Goal: Task Accomplishment & Management: Complete application form

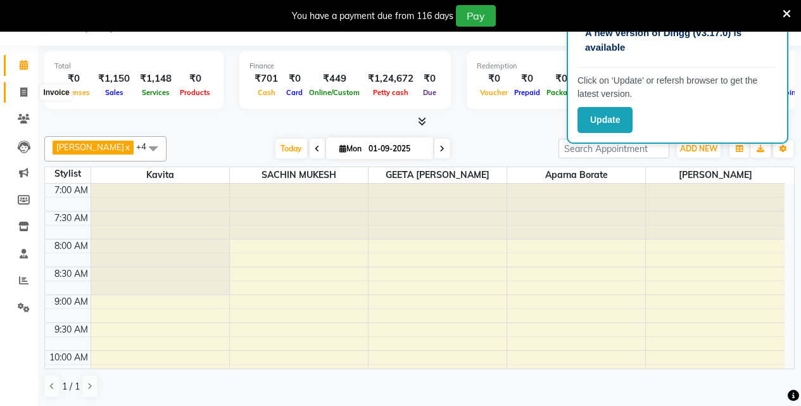
click at [22, 89] on icon at bounding box center [23, 91] width 7 height 9
select select "5924"
select select "service"
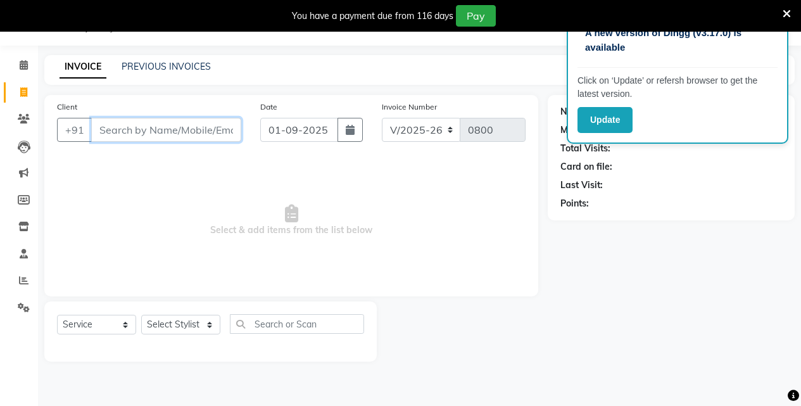
click at [177, 129] on input "Client" at bounding box center [166, 130] width 150 height 24
type input "8766892375"
drag, startPoint x: 196, startPoint y: 117, endPoint x: 194, endPoint y: 127, distance: 10.3
click at [195, 122] on div "Client [PHONE_NUMBER] Add Client" at bounding box center [148, 126] width 203 height 52
click at [194, 130] on span "Add Client" at bounding box center [209, 129] width 50 height 13
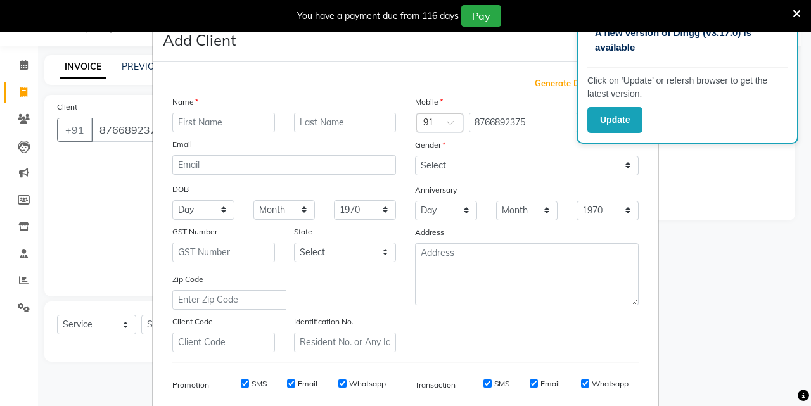
click at [218, 128] on input "text" at bounding box center [223, 123] width 103 height 20
type input "[DEMOGRAPHIC_DATA]"
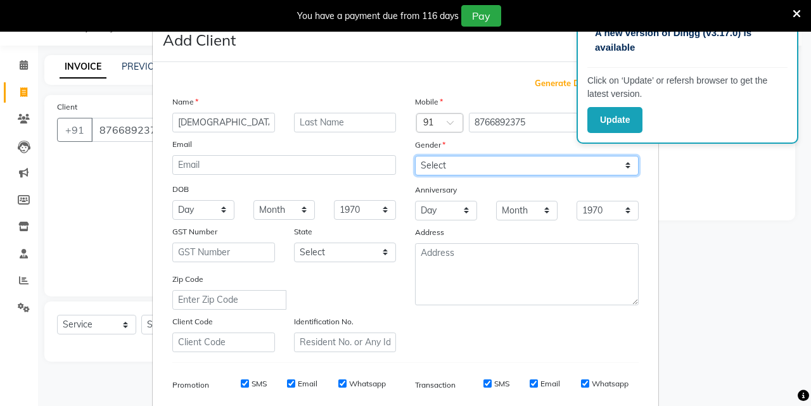
click at [617, 162] on select "Select [DEMOGRAPHIC_DATA] [DEMOGRAPHIC_DATA] Other Prefer Not To Say" at bounding box center [527, 166] width 224 height 20
select select "[DEMOGRAPHIC_DATA]"
click at [415, 156] on select "Select [DEMOGRAPHIC_DATA] [DEMOGRAPHIC_DATA] Other Prefer Not To Say" at bounding box center [527, 166] width 224 height 20
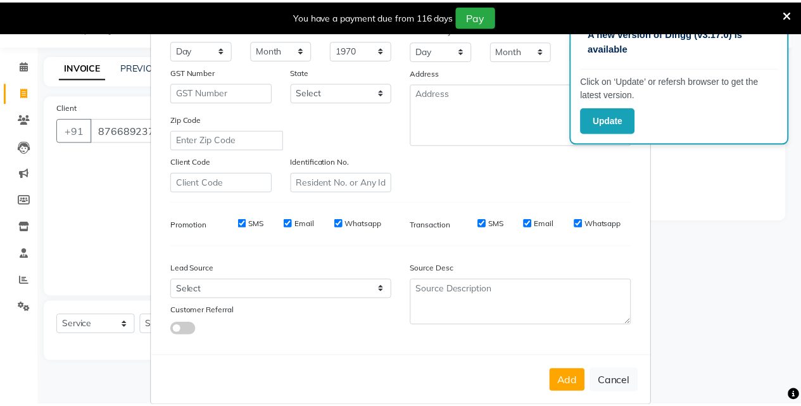
scroll to position [179, 0]
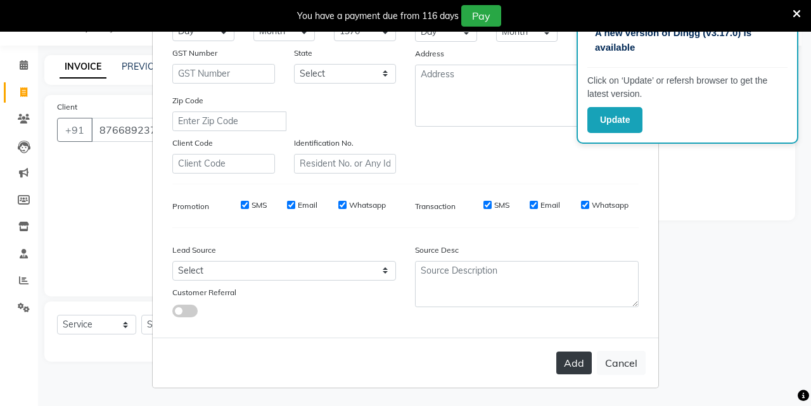
click at [560, 367] on button "Add" at bounding box center [573, 362] width 35 height 23
select select
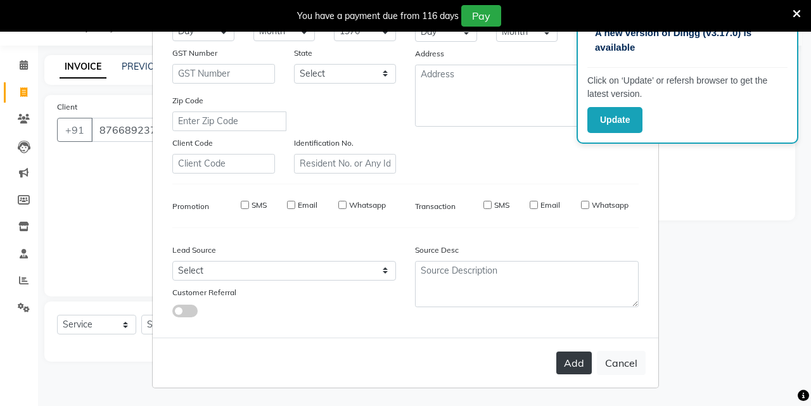
select select
checkbox input "false"
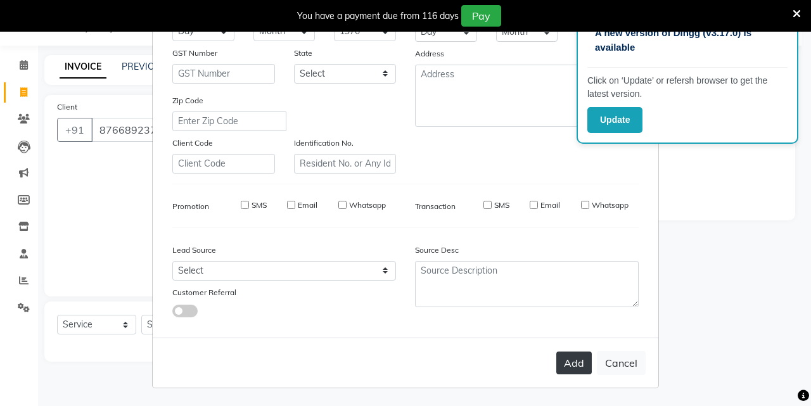
checkbox input "false"
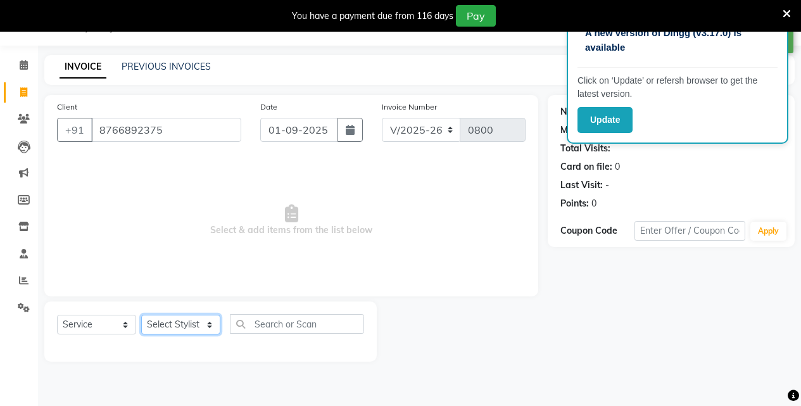
click at [180, 326] on select "Select Stylist [PERSON_NAME] Aparna borate GEETA [PERSON_NAME] [PERSON_NAME] SA…" at bounding box center [180, 325] width 79 height 20
select select "58402"
click at [141, 315] on select "Select Stylist [PERSON_NAME] Aparna borate GEETA [PERSON_NAME] [PERSON_NAME] SA…" at bounding box center [180, 325] width 79 height 20
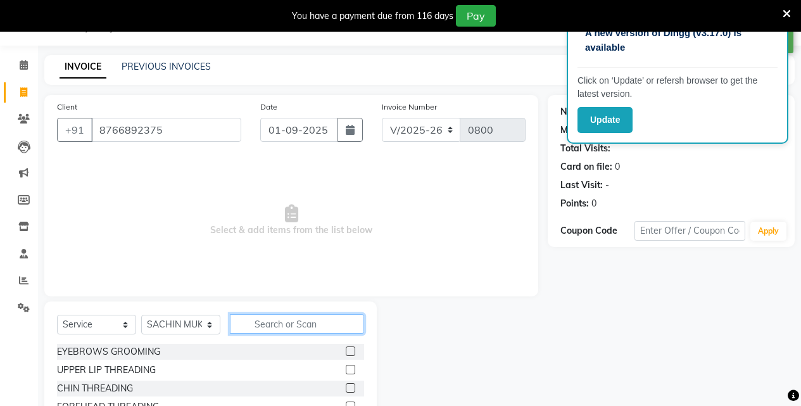
click at [286, 327] on input "text" at bounding box center [297, 324] width 134 height 20
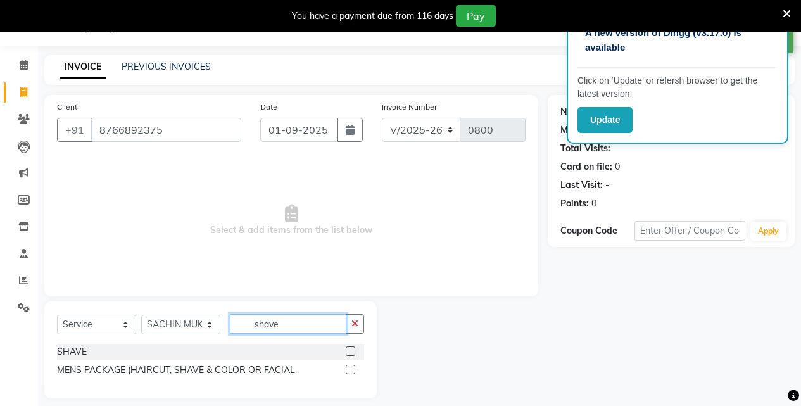
type input "shave"
click at [346, 351] on label at bounding box center [350, 350] width 9 height 9
click at [346, 351] on input "checkbox" at bounding box center [350, 352] width 8 height 8
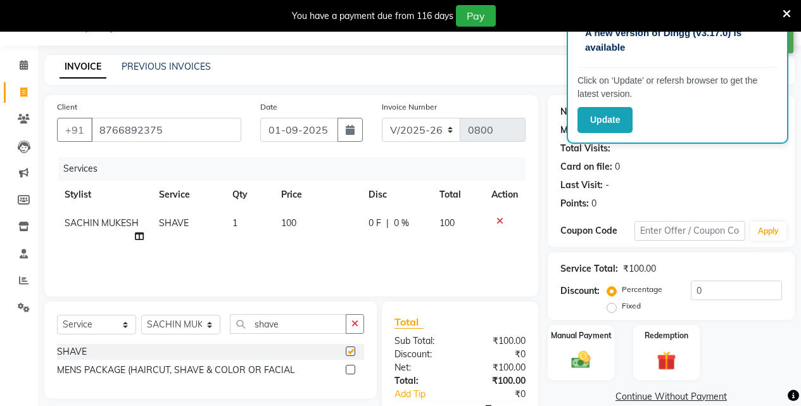
checkbox input "false"
click at [589, 365] on img at bounding box center [581, 359] width 32 height 23
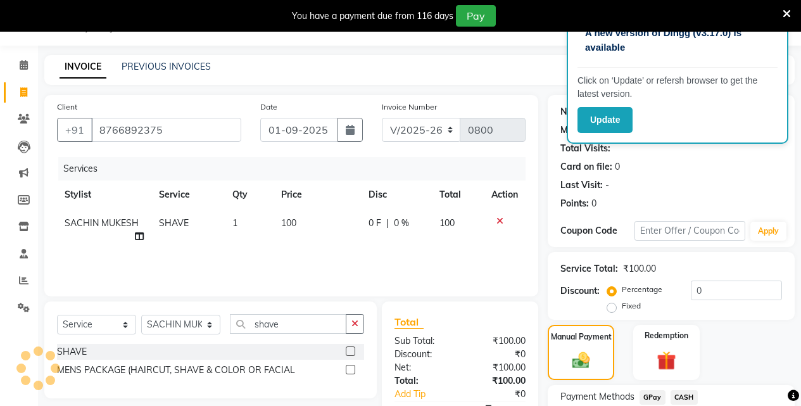
click at [659, 396] on span "GPay" at bounding box center [653, 397] width 26 height 15
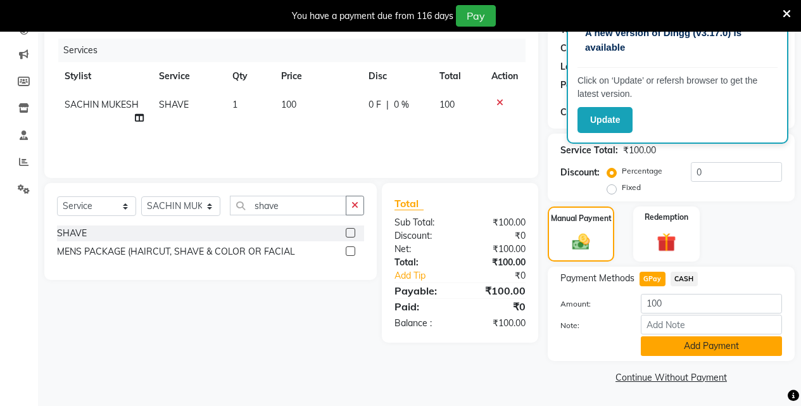
click at [718, 347] on button "Add Payment" at bounding box center [711, 346] width 141 height 20
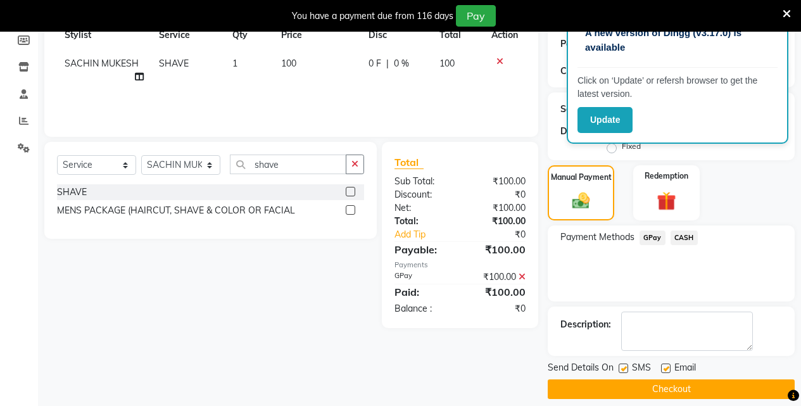
scroll to position [203, 0]
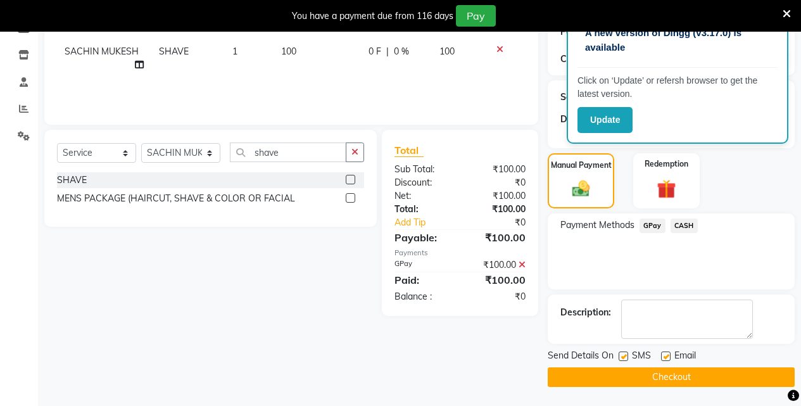
click at [714, 375] on button "Checkout" at bounding box center [671, 377] width 247 height 20
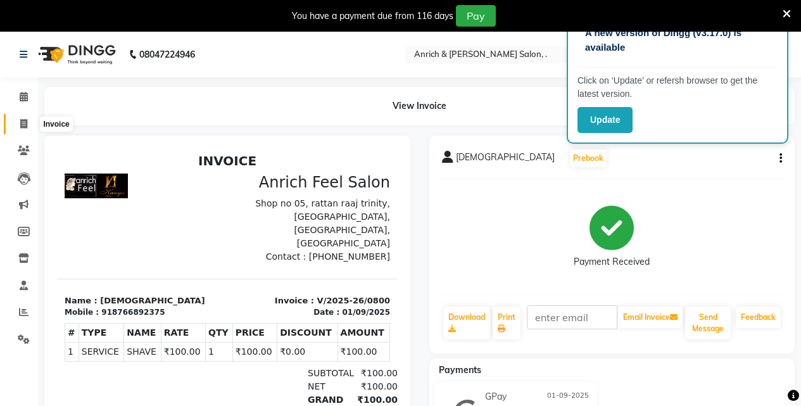
click at [20, 117] on span at bounding box center [24, 124] width 22 height 15
select select "5924"
select select "service"
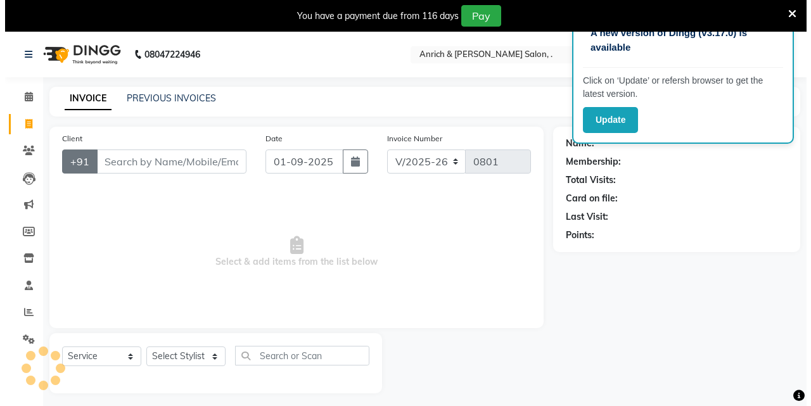
scroll to position [32, 0]
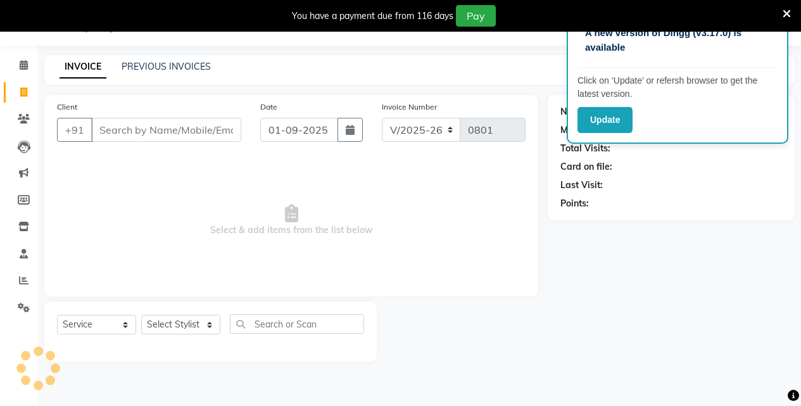
click at [106, 131] on input "Client" at bounding box center [166, 130] width 150 height 24
type input "9867495596"
click at [202, 139] on button "Add Client" at bounding box center [208, 130] width 65 height 24
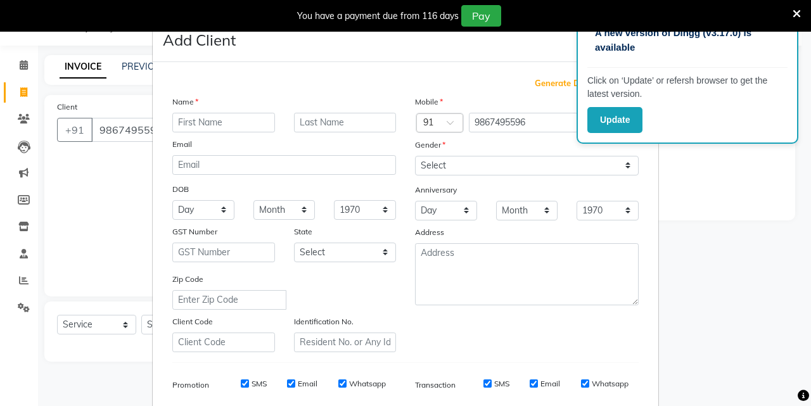
click at [227, 113] on input "text" at bounding box center [223, 123] width 103 height 20
click at [363, 122] on input "text" at bounding box center [345, 123] width 103 height 20
click at [221, 115] on input "manju" at bounding box center [223, 123] width 103 height 20
type input "m"
type input "[PERSON_NAME]"
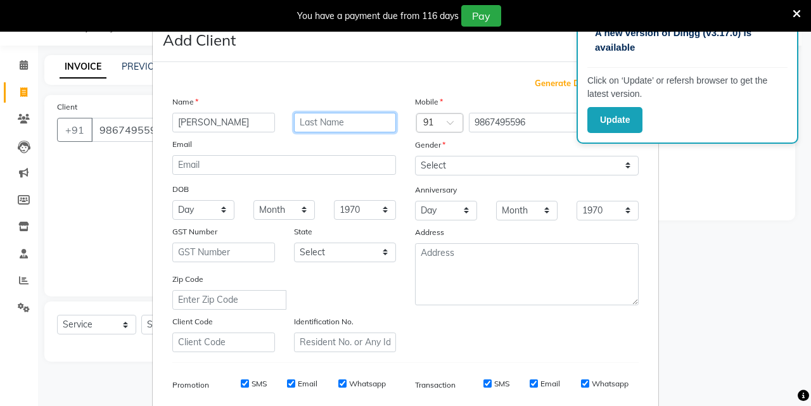
click at [335, 128] on input "text" at bounding box center [345, 123] width 103 height 20
type input "mohan"
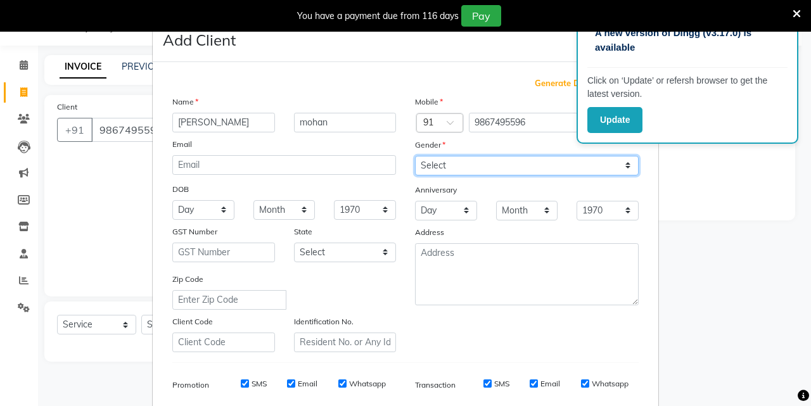
click at [620, 165] on select "Select [DEMOGRAPHIC_DATA] [DEMOGRAPHIC_DATA] Other Prefer Not To Say" at bounding box center [527, 166] width 224 height 20
select select "[DEMOGRAPHIC_DATA]"
click at [415, 156] on select "Select [DEMOGRAPHIC_DATA] [DEMOGRAPHIC_DATA] Other Prefer Not To Say" at bounding box center [527, 166] width 224 height 20
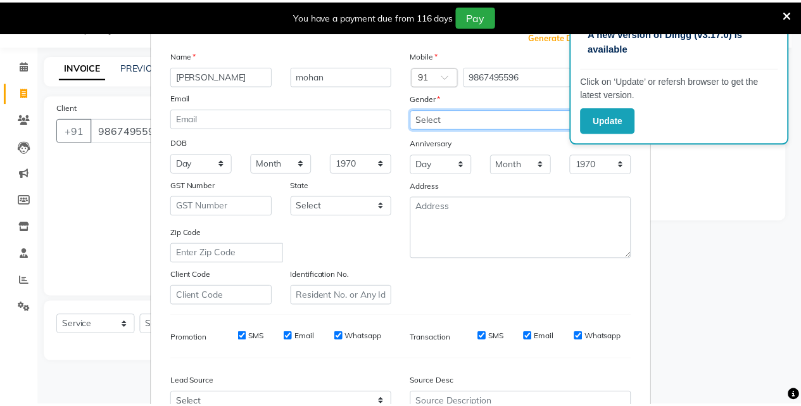
scroll to position [179, 0]
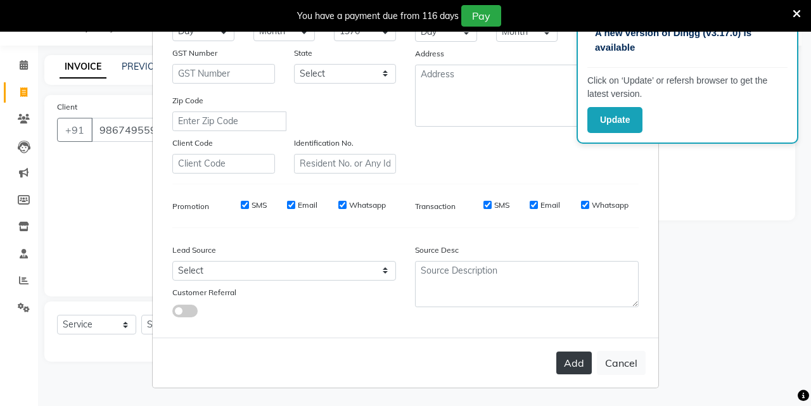
click at [583, 367] on button "Add" at bounding box center [573, 362] width 35 height 23
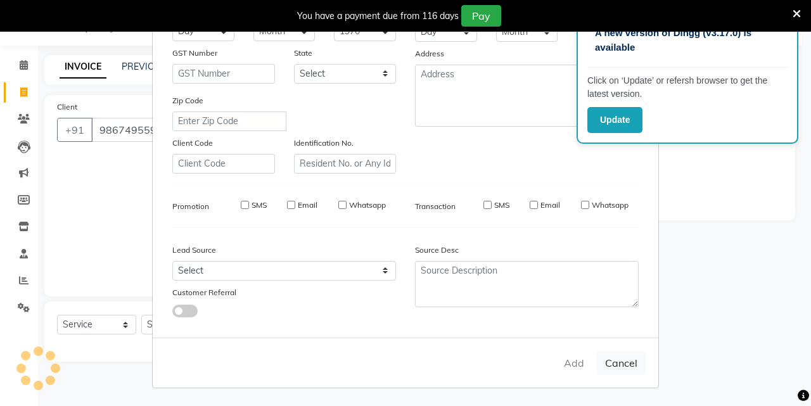
select select
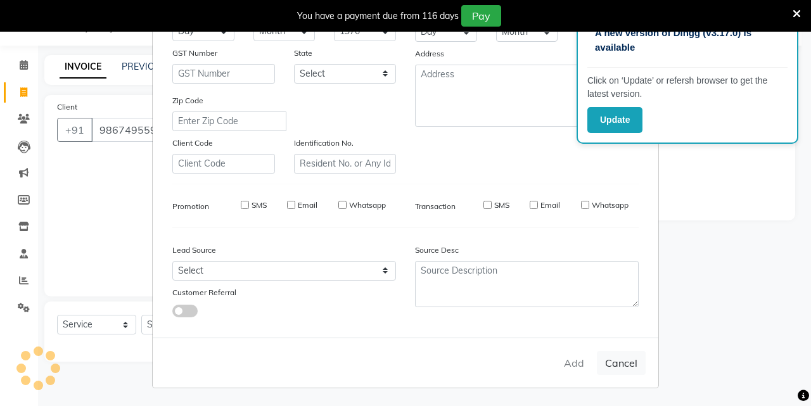
select select
checkbox input "false"
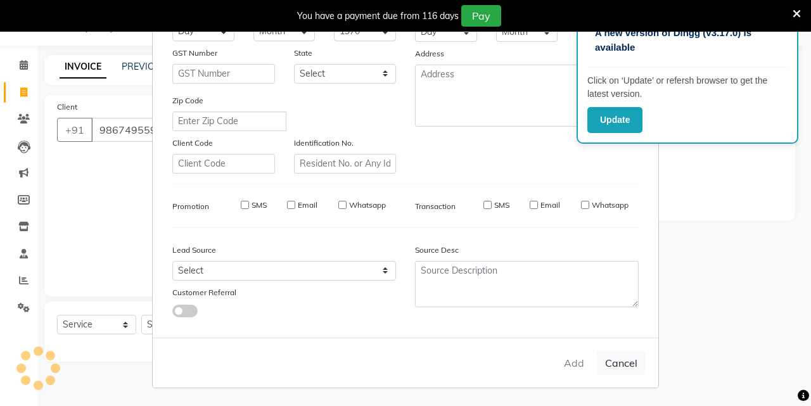
checkbox input "false"
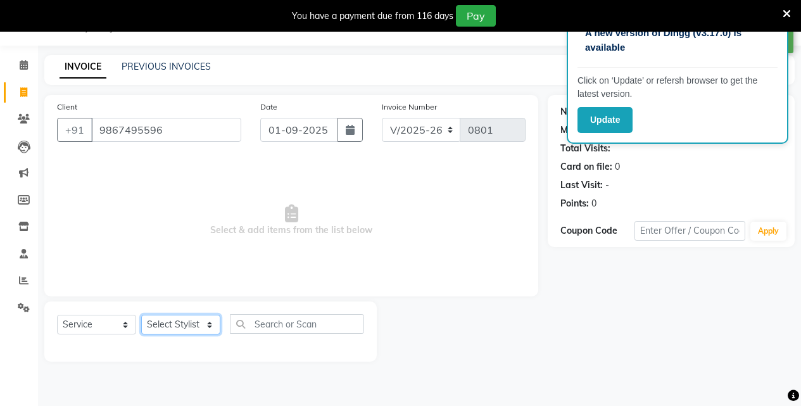
click at [168, 327] on select "Select Stylist [PERSON_NAME] Aparna borate GEETA [PERSON_NAME] [PERSON_NAME] SA…" at bounding box center [180, 325] width 79 height 20
select select "67766"
click at [141, 315] on select "Select Stylist [PERSON_NAME] Aparna borate GEETA [PERSON_NAME] [PERSON_NAME] SA…" at bounding box center [180, 325] width 79 height 20
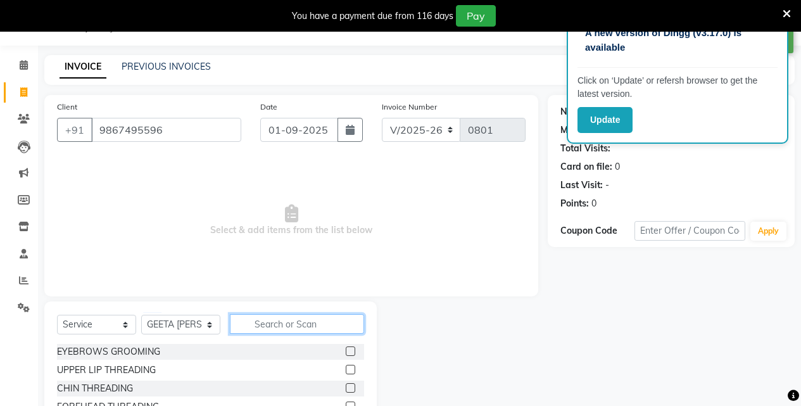
click at [295, 317] on input "text" at bounding box center [297, 324] width 134 height 20
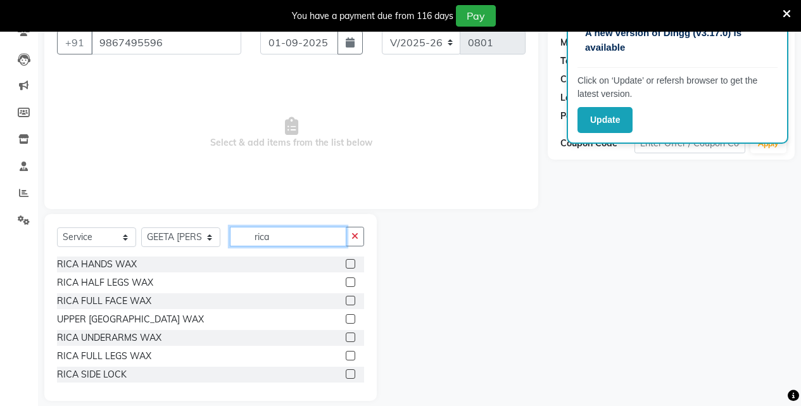
scroll to position [132, 0]
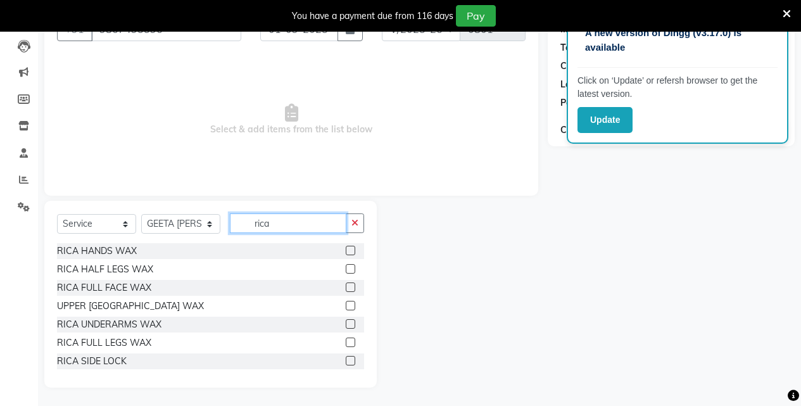
type input "rica"
click at [346, 339] on label at bounding box center [350, 341] width 9 height 9
click at [346, 339] on input "checkbox" at bounding box center [350, 343] width 8 height 8
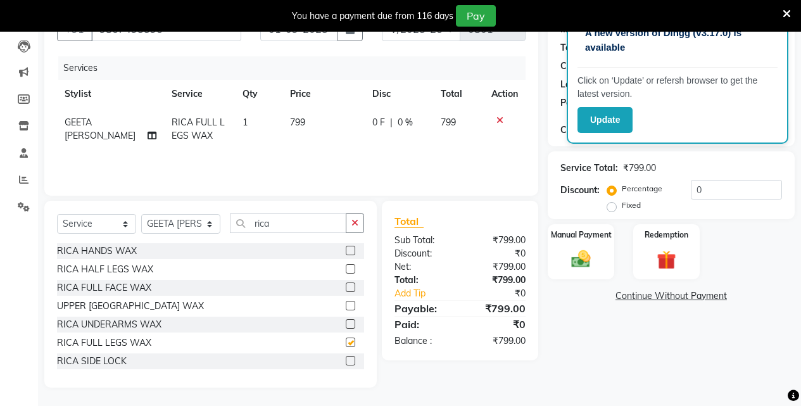
scroll to position [0, 0]
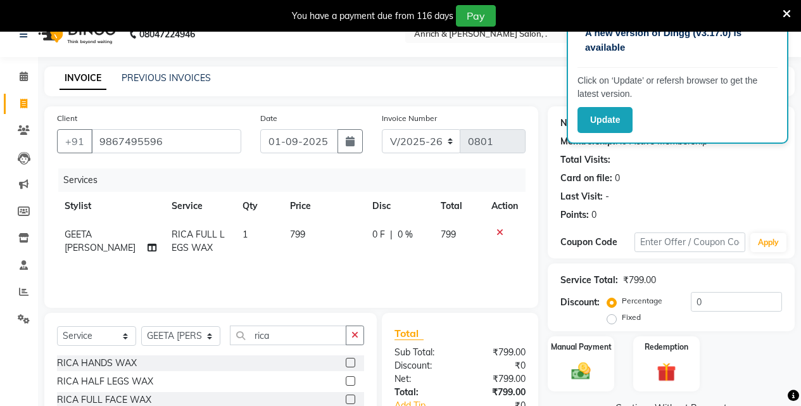
checkbox input "false"
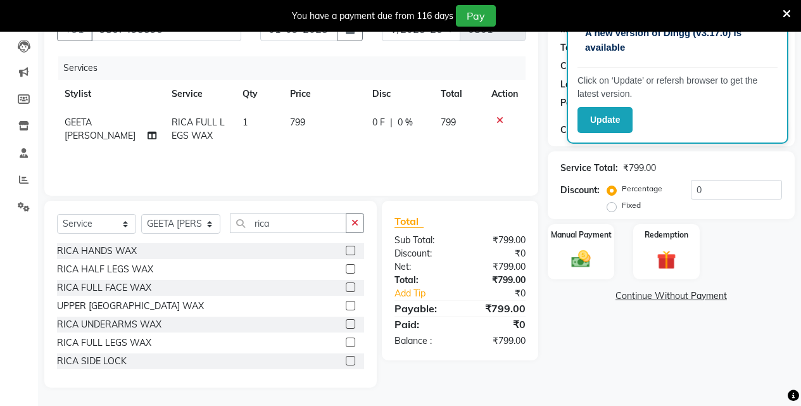
scroll to position [133, 0]
click at [573, 274] on div "Manual Payment" at bounding box center [580, 251] width 69 height 58
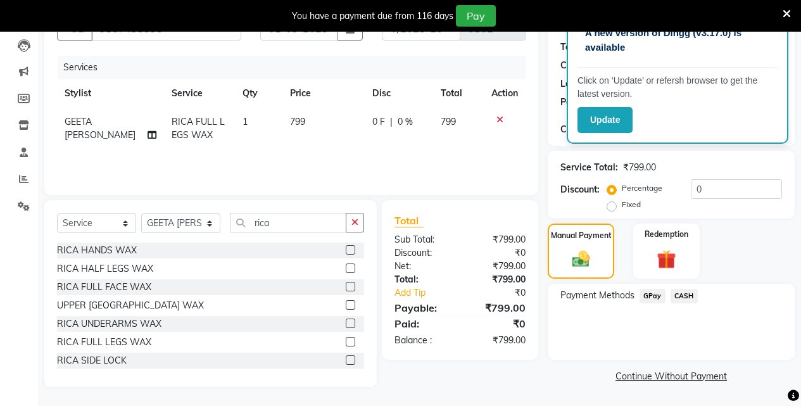
click at [649, 296] on span "GPay" at bounding box center [653, 296] width 26 height 15
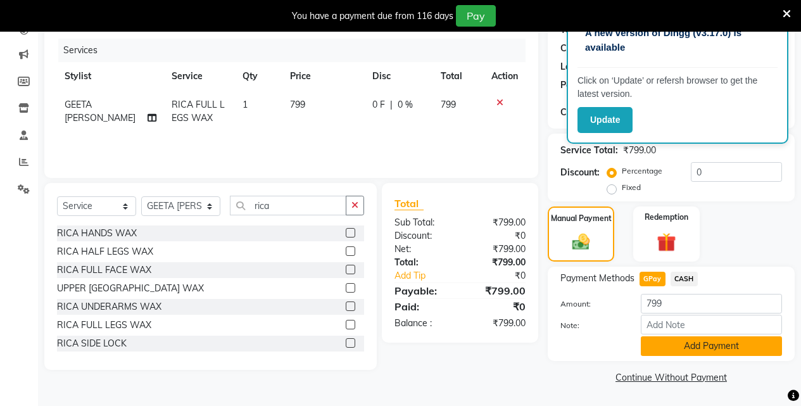
click at [664, 344] on button "Add Payment" at bounding box center [711, 346] width 141 height 20
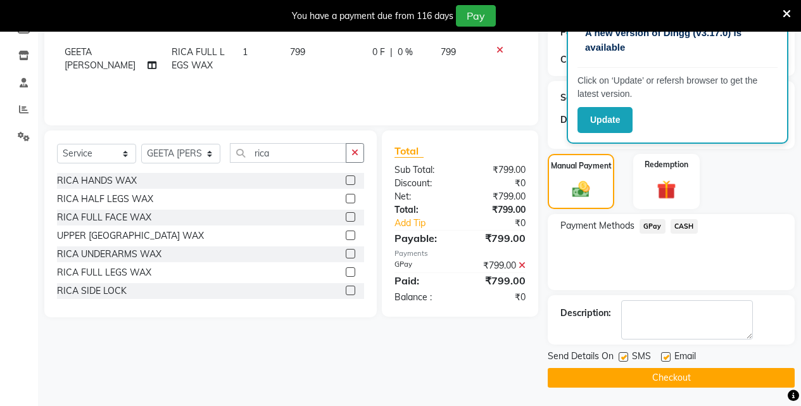
scroll to position [203, 0]
click at [602, 379] on button "Checkout" at bounding box center [671, 377] width 247 height 20
